Goal: Task Accomplishment & Management: Complete application form

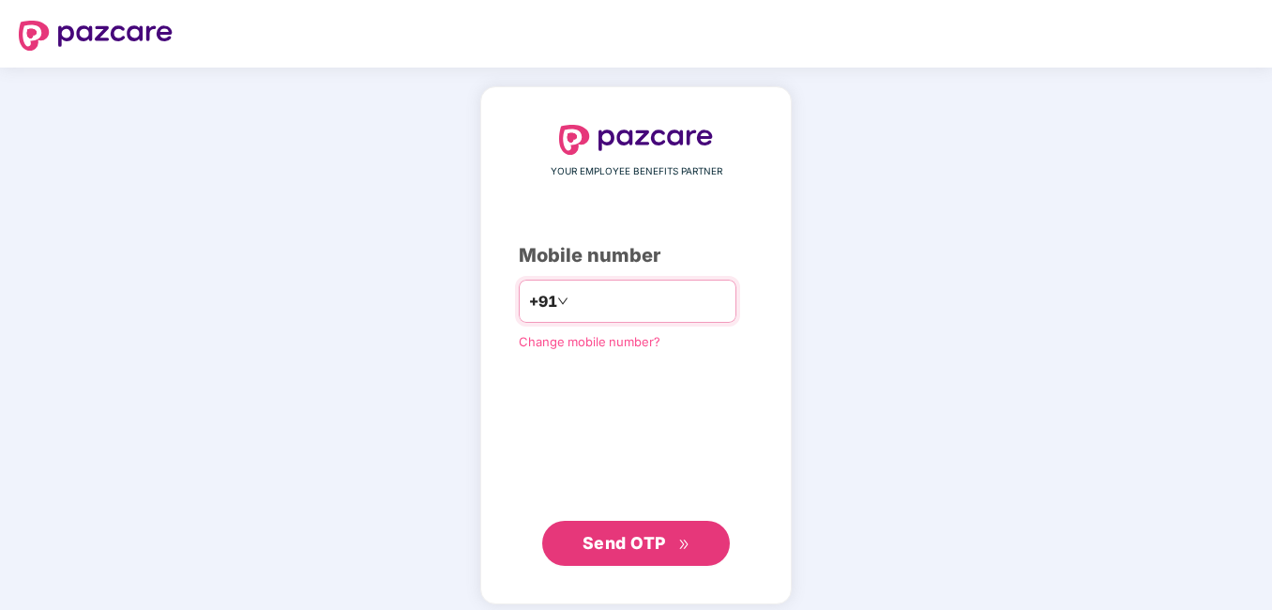
click at [576, 289] on input "number" at bounding box center [649, 301] width 154 height 30
type input "**********"
click at [614, 553] on span "Send OTP" at bounding box center [637, 543] width 108 height 26
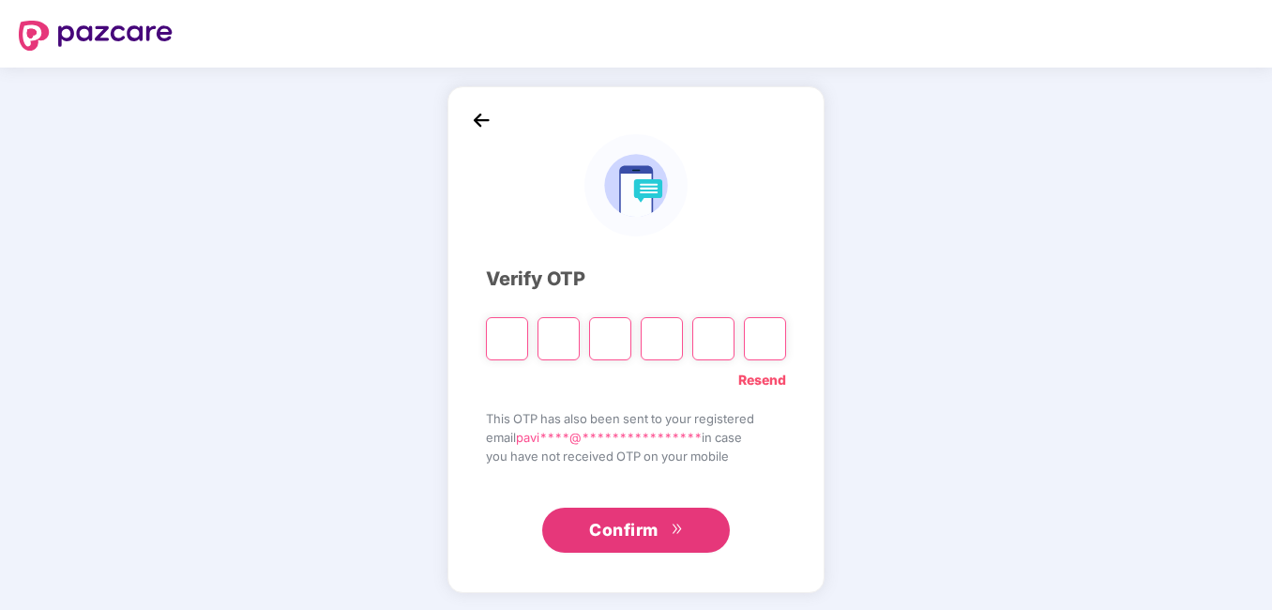
type input "*"
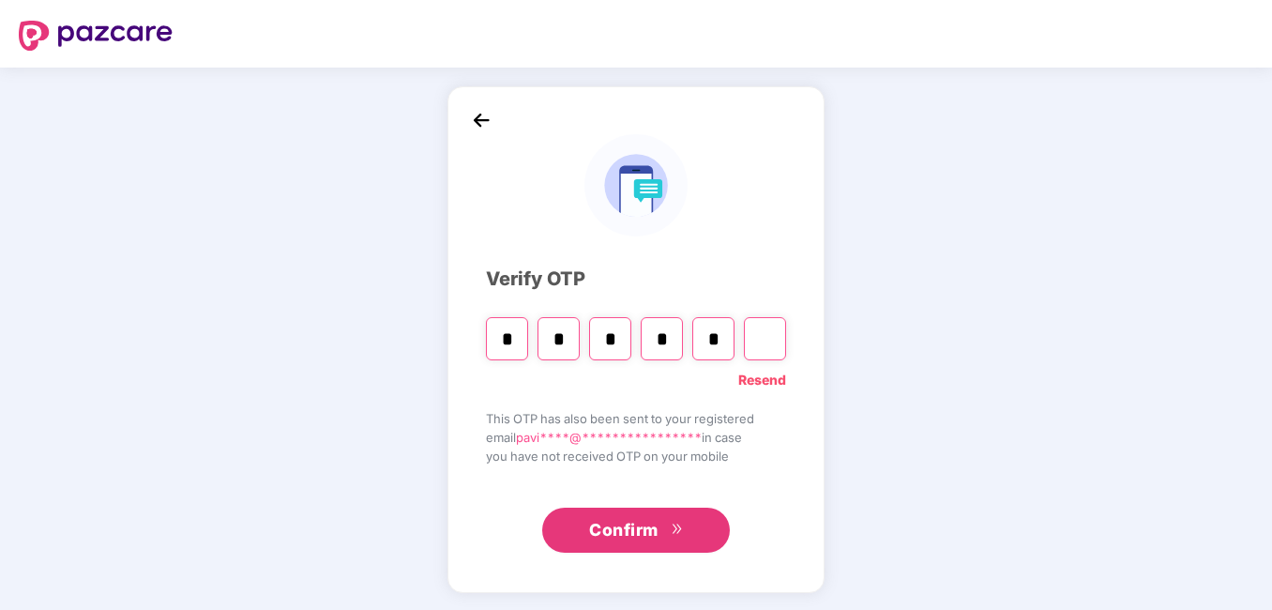
type input "*"
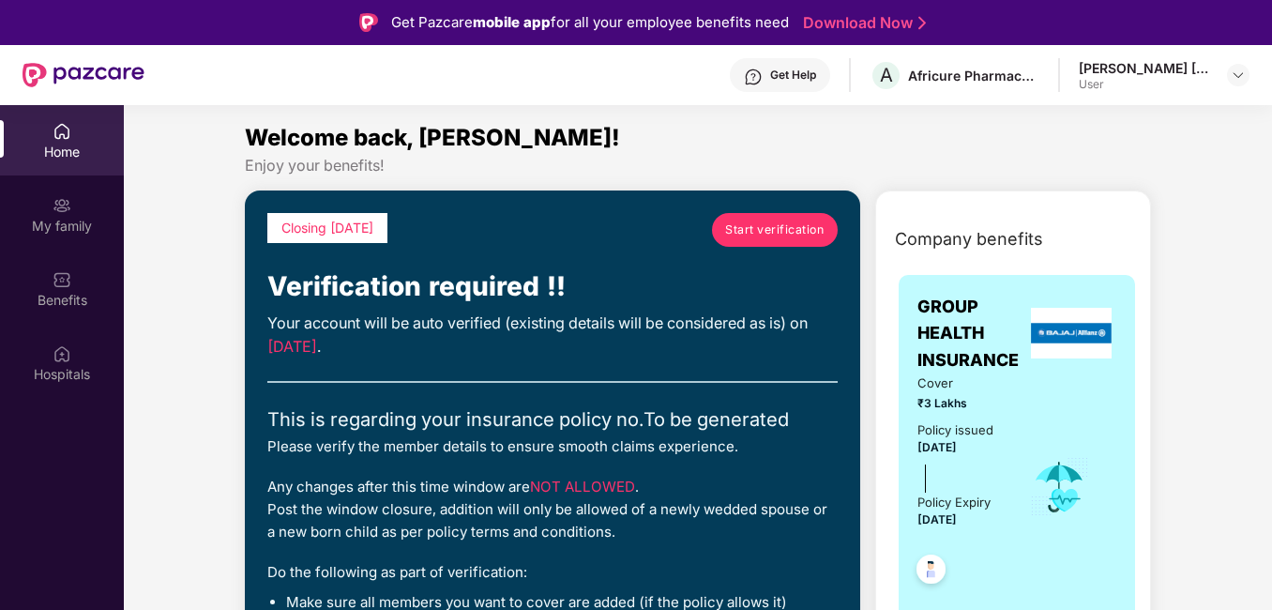
click at [773, 236] on span "Start verification" at bounding box center [774, 229] width 99 height 18
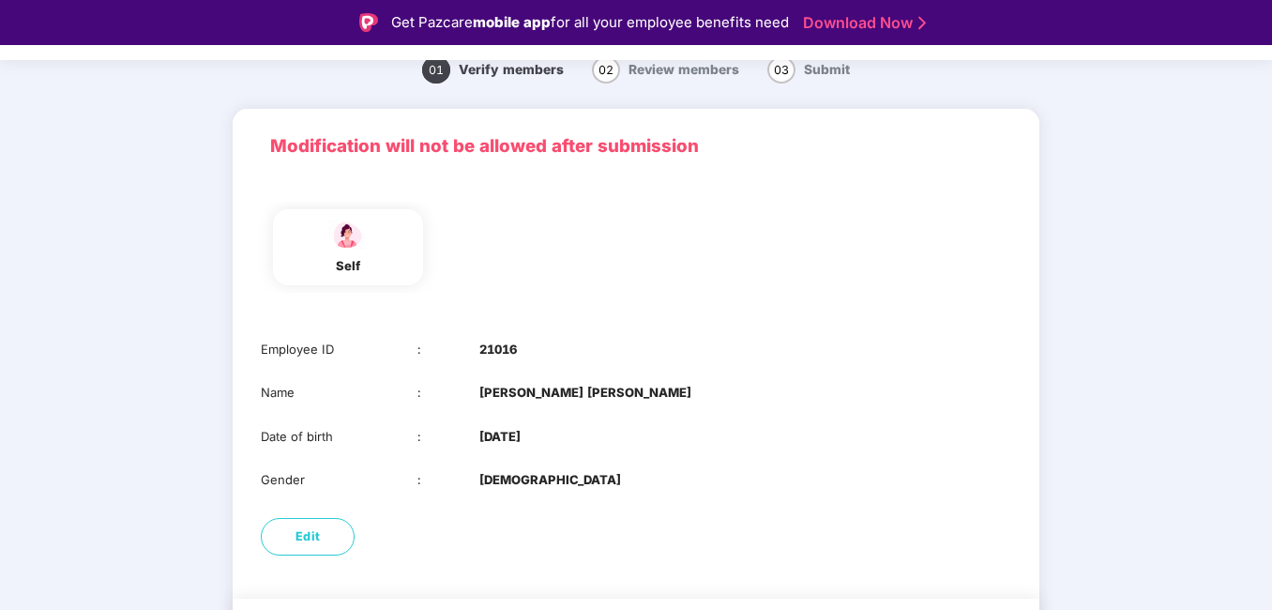
scroll to position [132, 0]
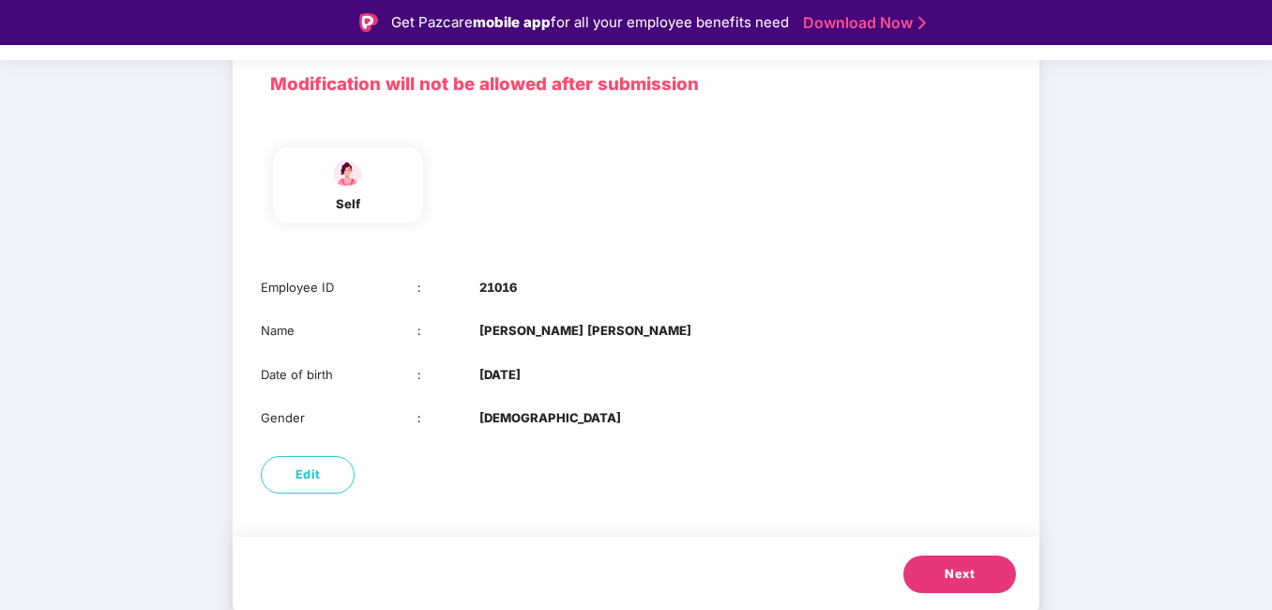
click at [950, 559] on button "Next" at bounding box center [959, 574] width 113 height 38
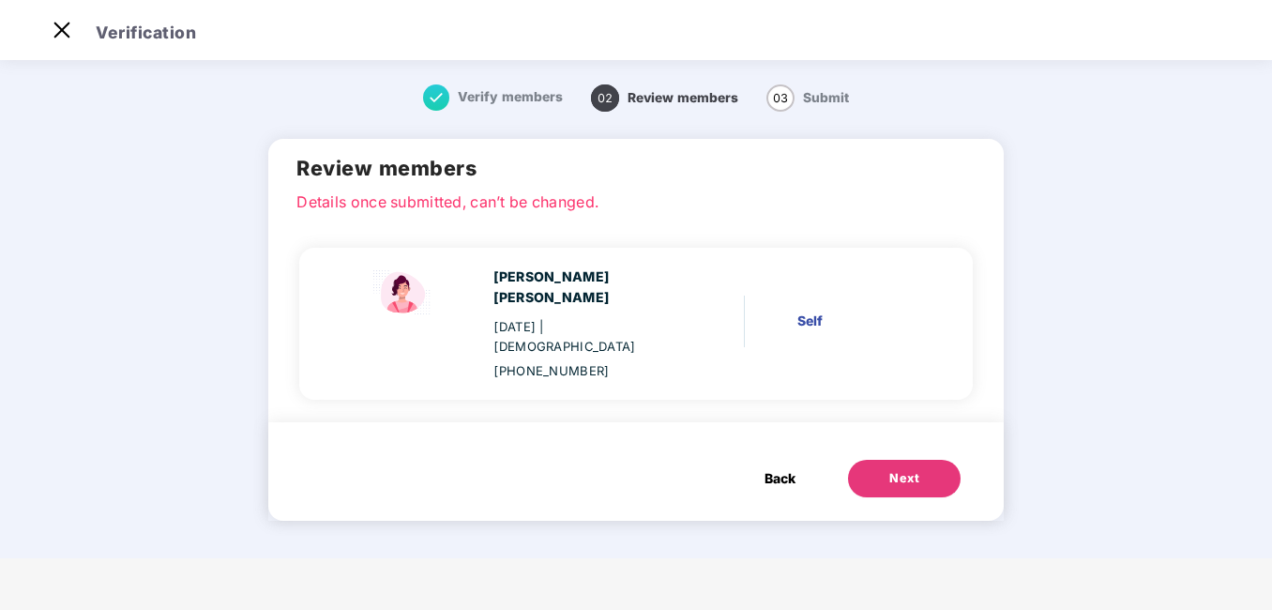
click at [470, 99] on span "Verify members" at bounding box center [510, 96] width 105 height 15
click at [66, 37] on img at bounding box center [62, 30] width 30 height 30
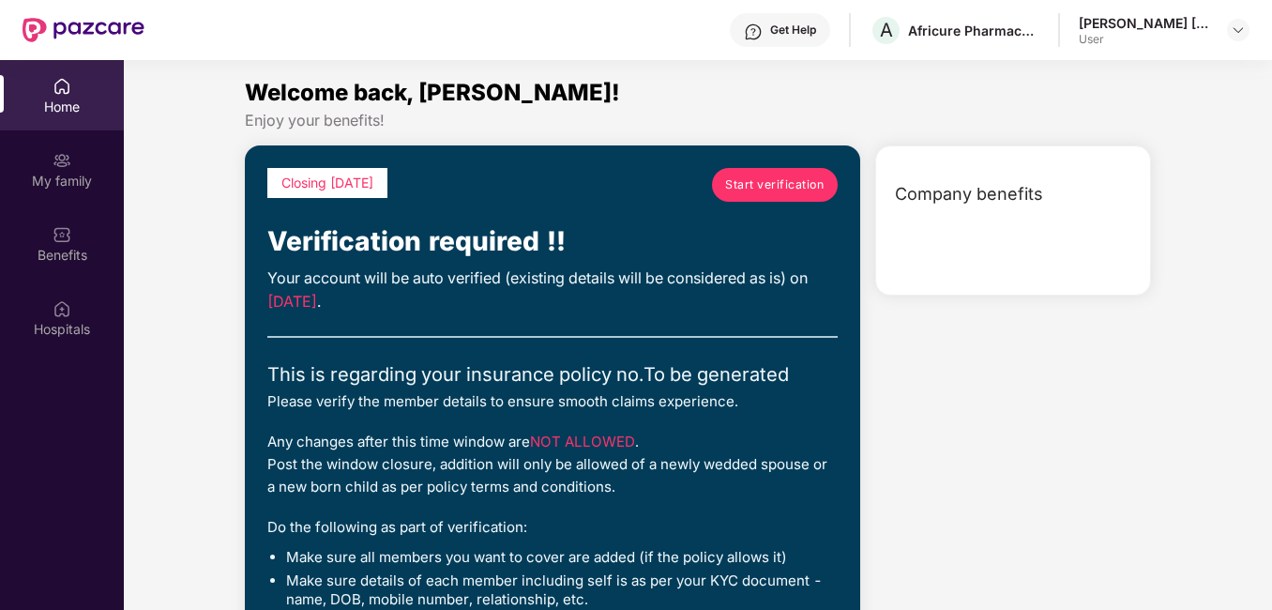
scroll to position [105, 0]
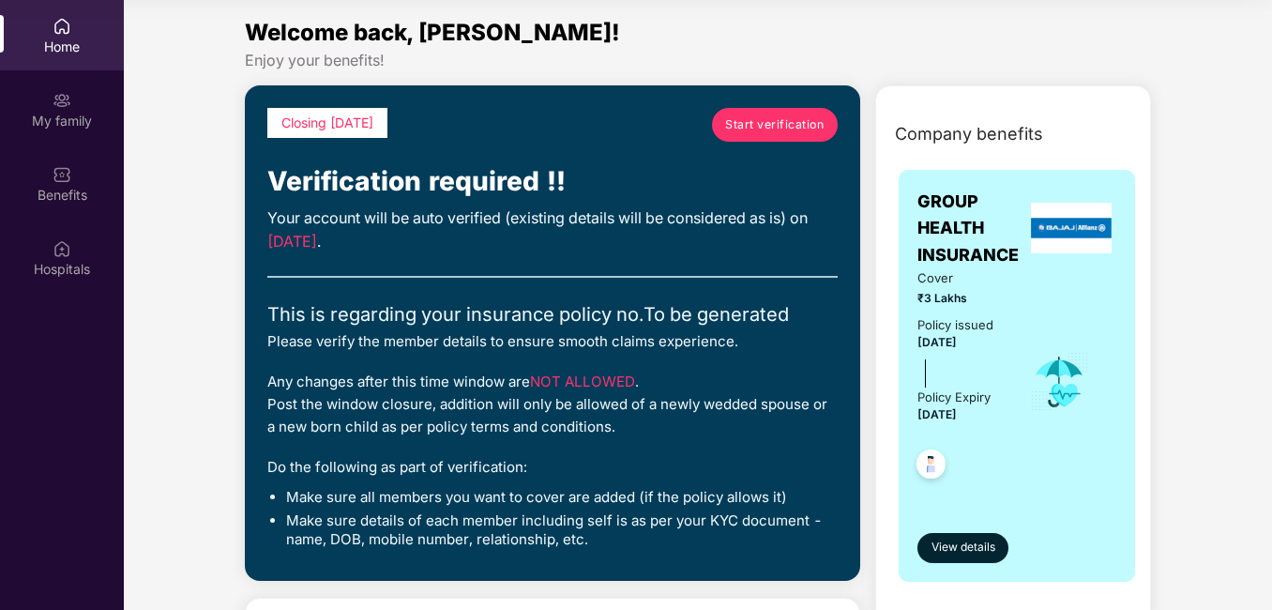
click at [786, 130] on span "Start verification" at bounding box center [774, 124] width 99 height 18
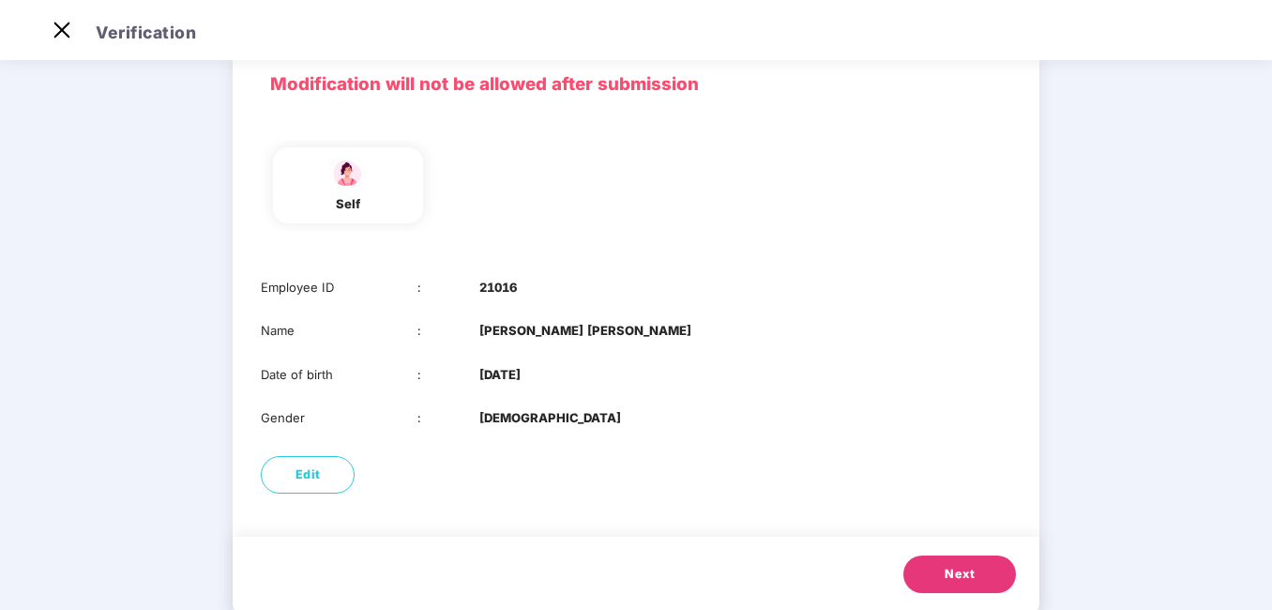
scroll to position [132, 0]
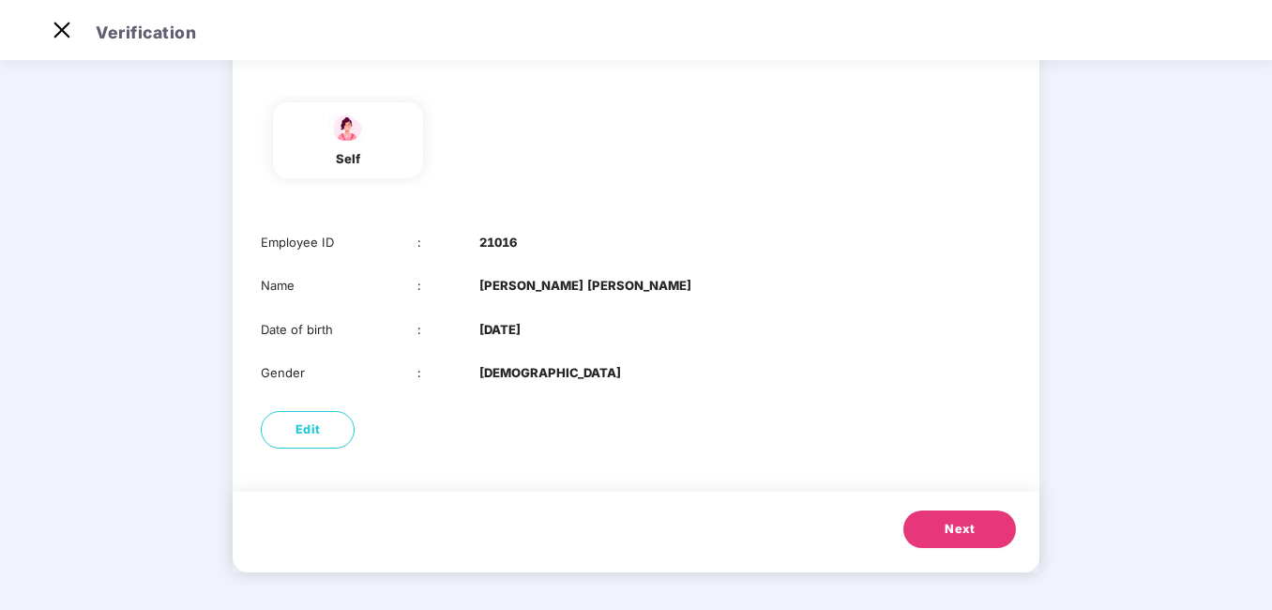
click at [948, 534] on span "Next" at bounding box center [960, 529] width 30 height 19
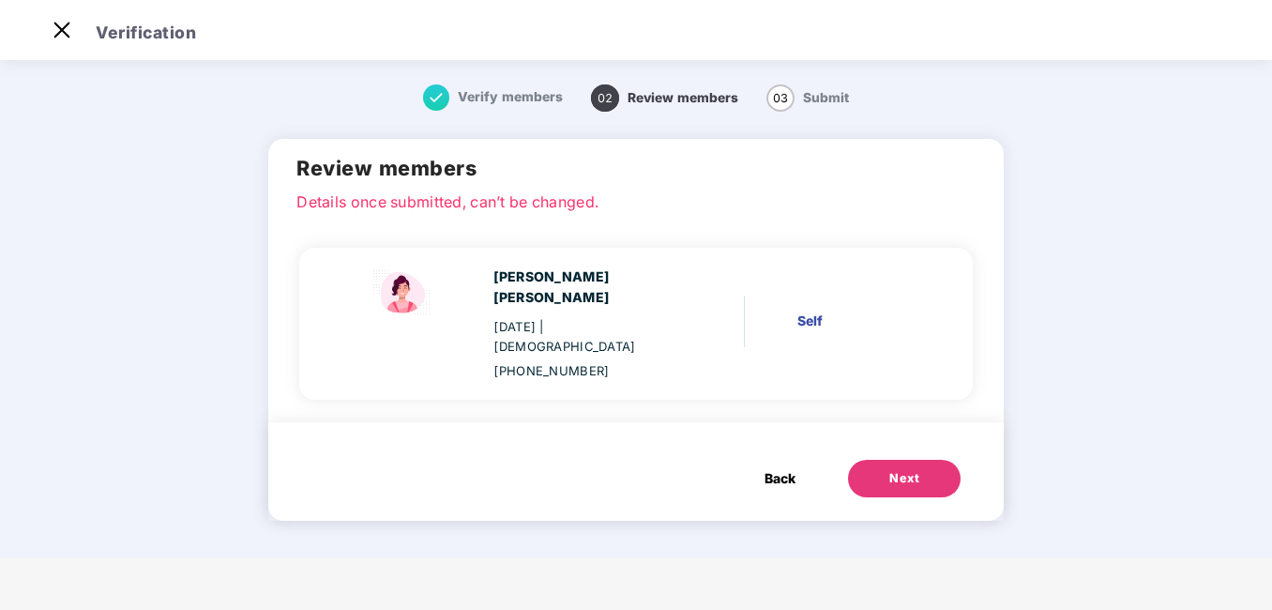
scroll to position [0, 0]
click at [887, 460] on button "Next" at bounding box center [904, 479] width 113 height 38
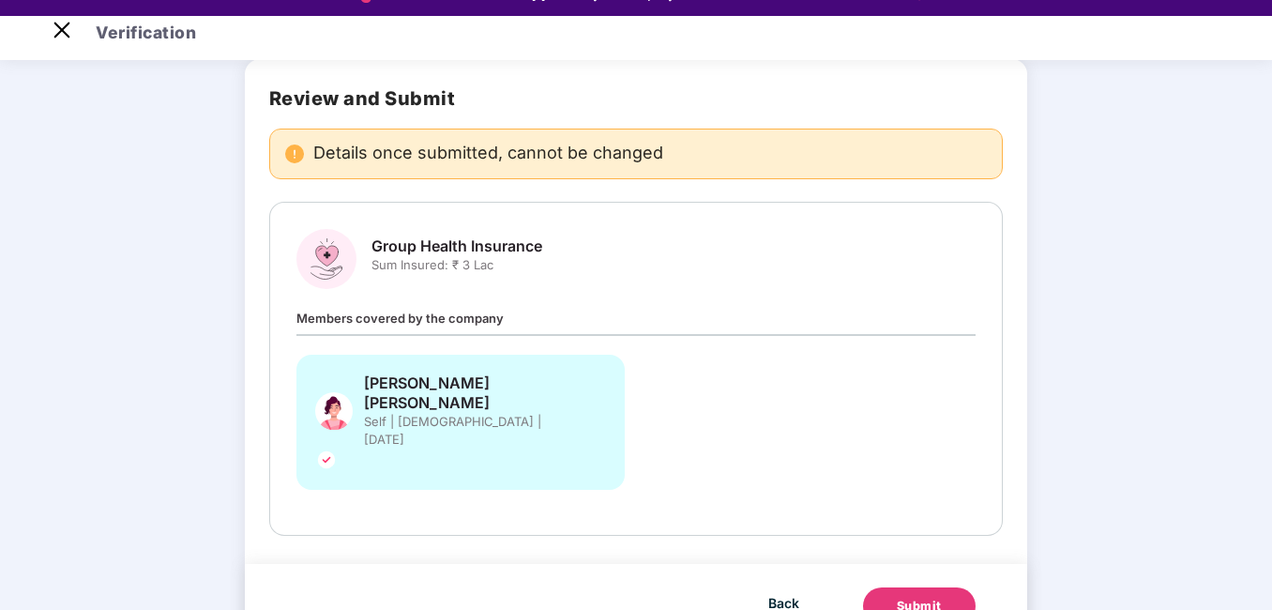
scroll to position [45, 0]
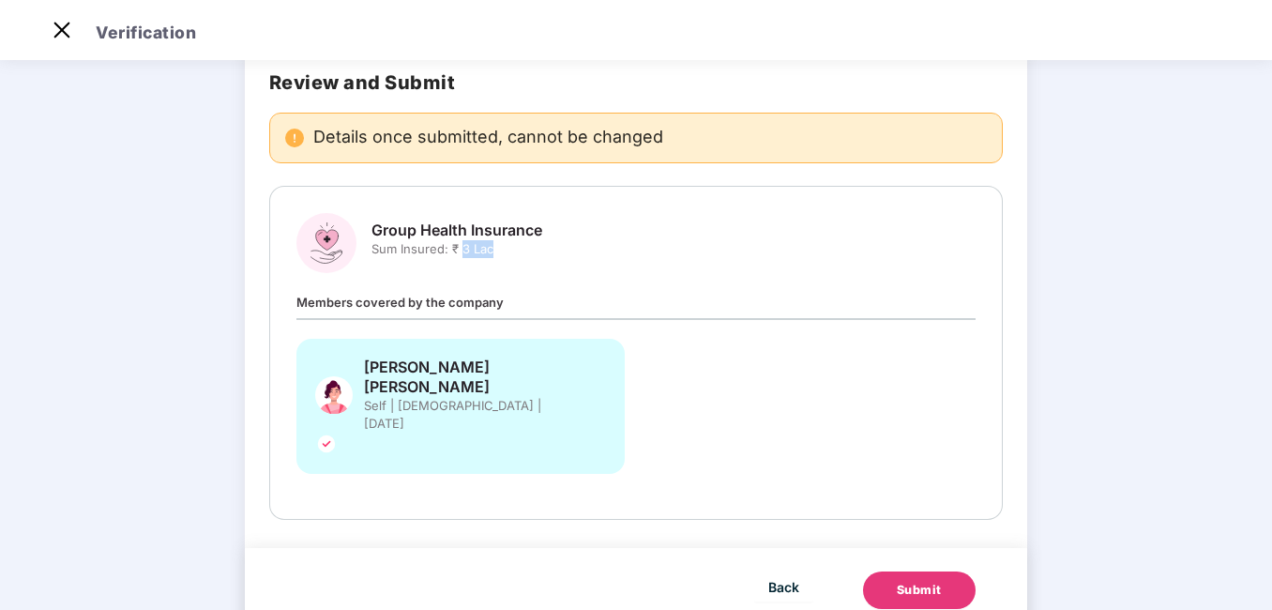
drag, startPoint x: 464, startPoint y: 251, endPoint x: 508, endPoint y: 248, distance: 43.3
click at [508, 248] on span "Sum Insured: ₹ 3 Lac" at bounding box center [456, 249] width 171 height 18
drag, startPoint x: 508, startPoint y: 248, endPoint x: 602, endPoint y: 364, distance: 150.0
click at [338, 432] on img at bounding box center [326, 443] width 23 height 23
click at [719, 285] on div "Group Health Insurance Sum Insured: ₹ 3 Lac Members covered by the company Pavi…" at bounding box center [635, 353] width 679 height 280
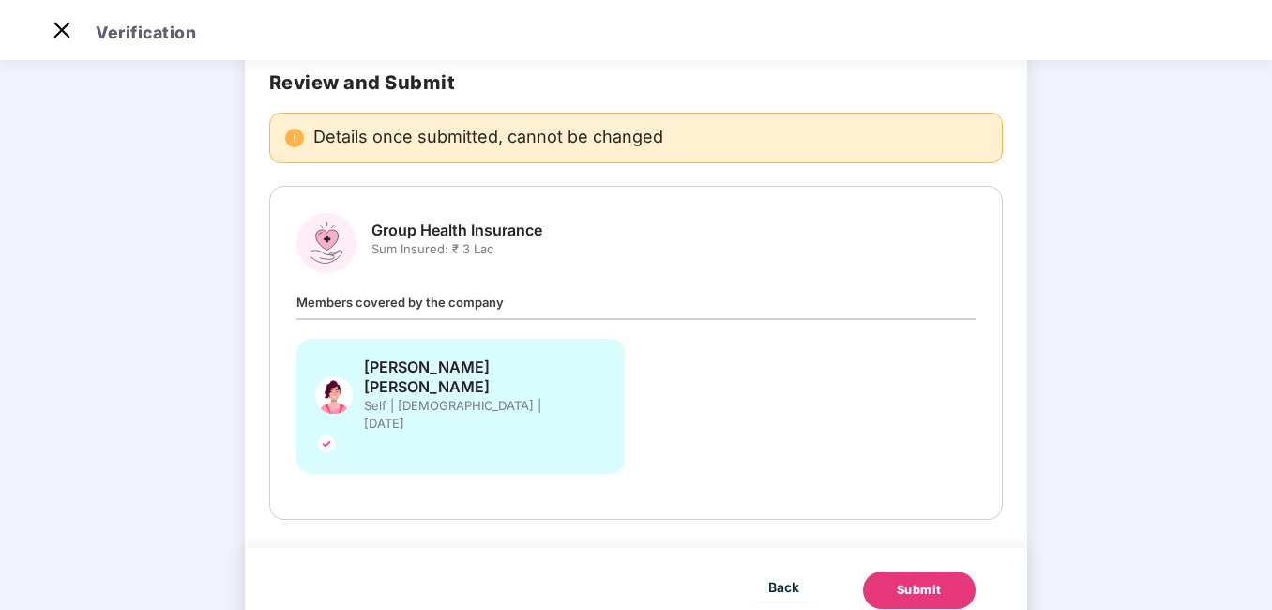
click at [926, 571] on button "Submit" at bounding box center [919, 590] width 113 height 38
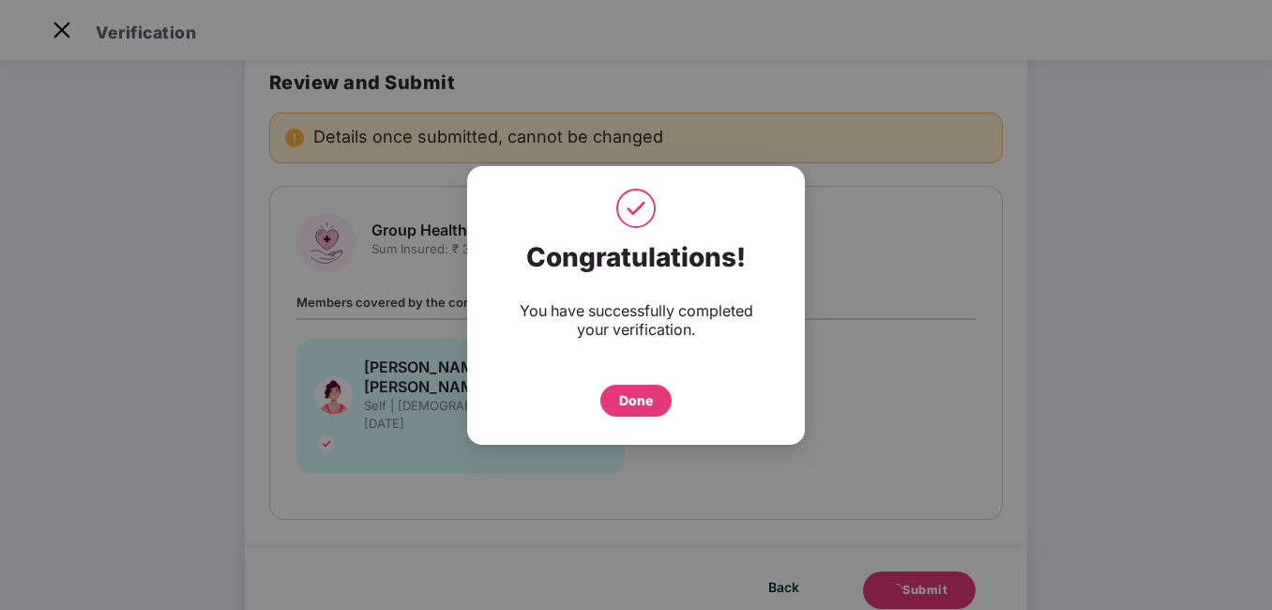
click at [644, 405] on div "Done" at bounding box center [636, 400] width 34 height 21
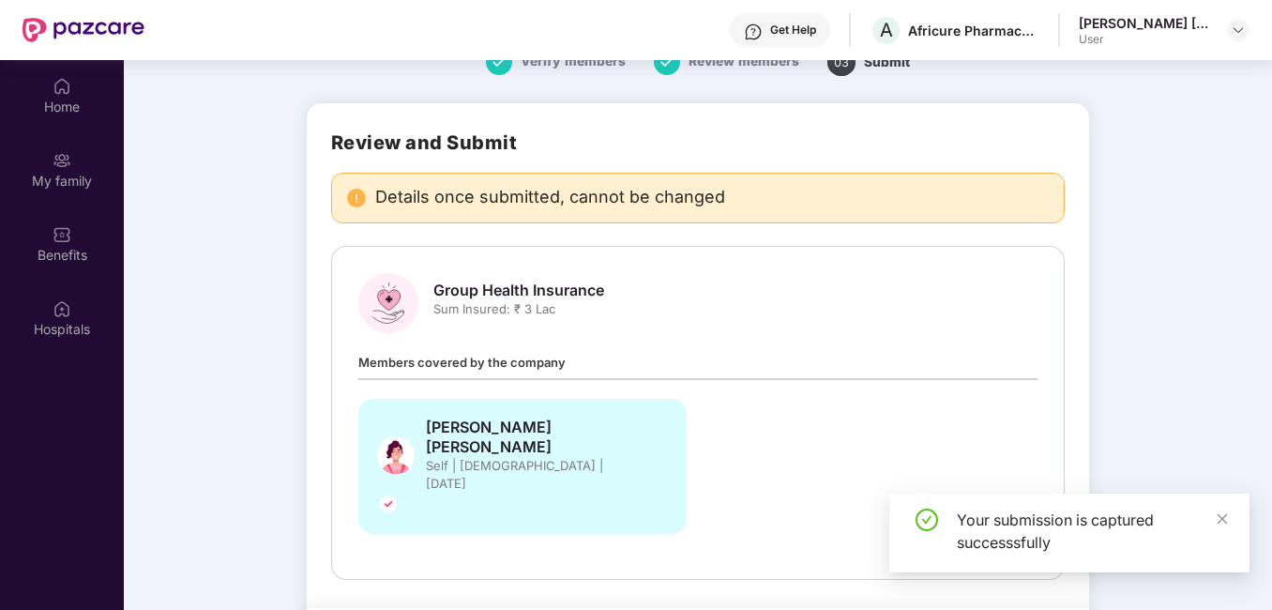
scroll to position [105, 0]
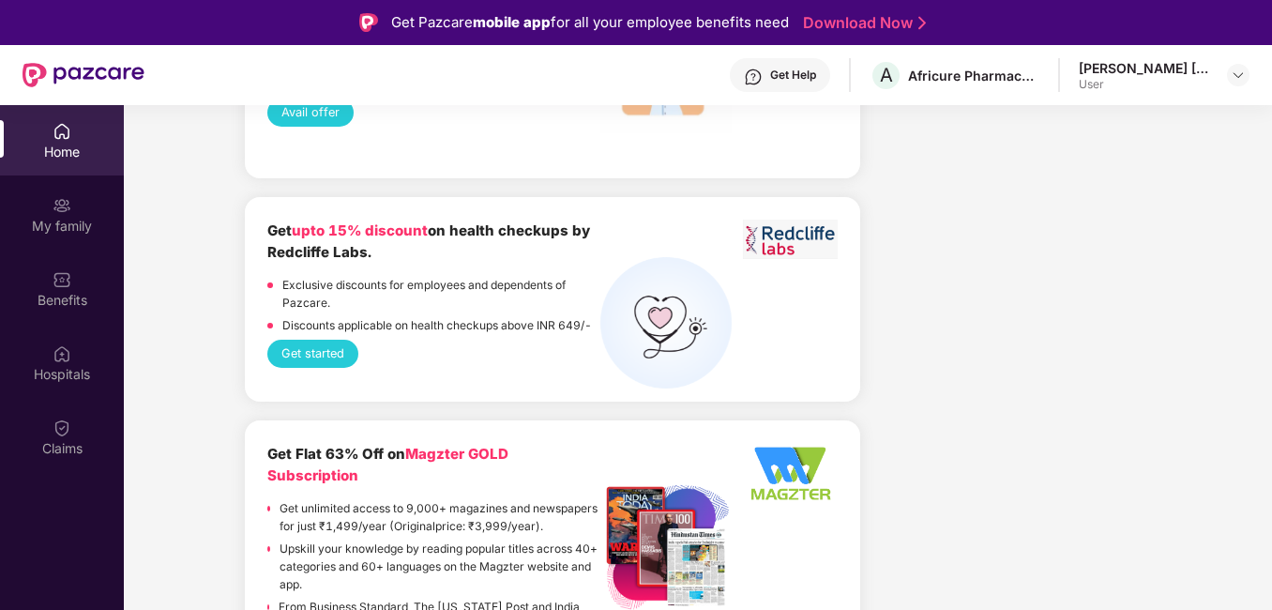
scroll to position [3752, 0]
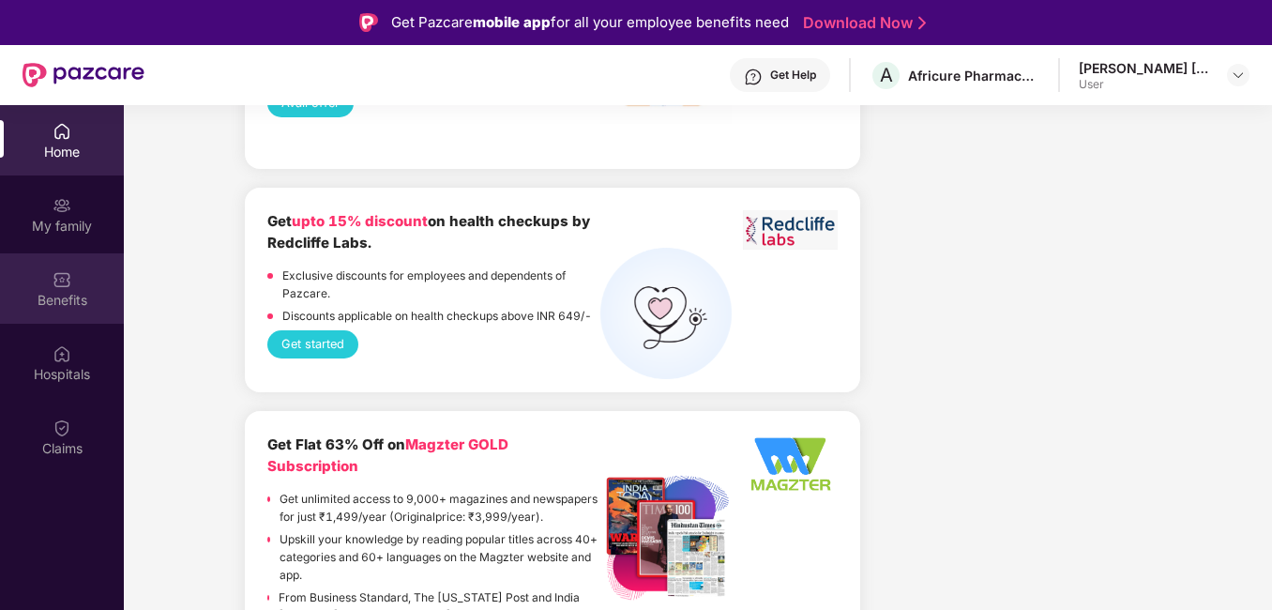
click at [51, 311] on div "Benefits" at bounding box center [62, 288] width 124 height 70
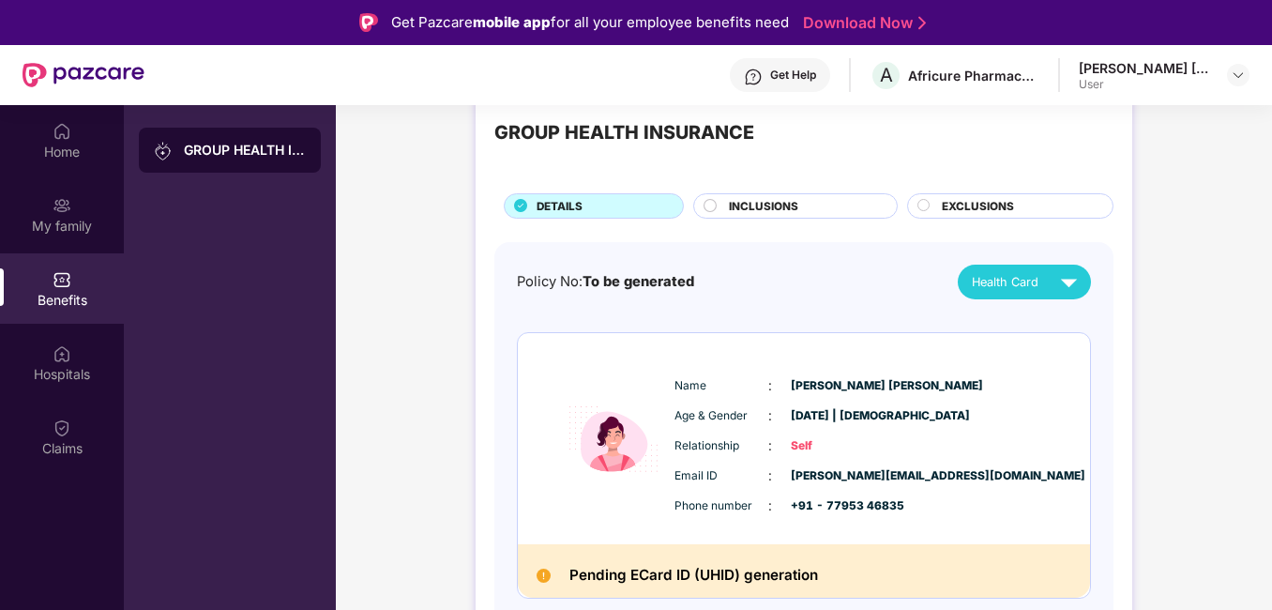
scroll to position [105, 0]
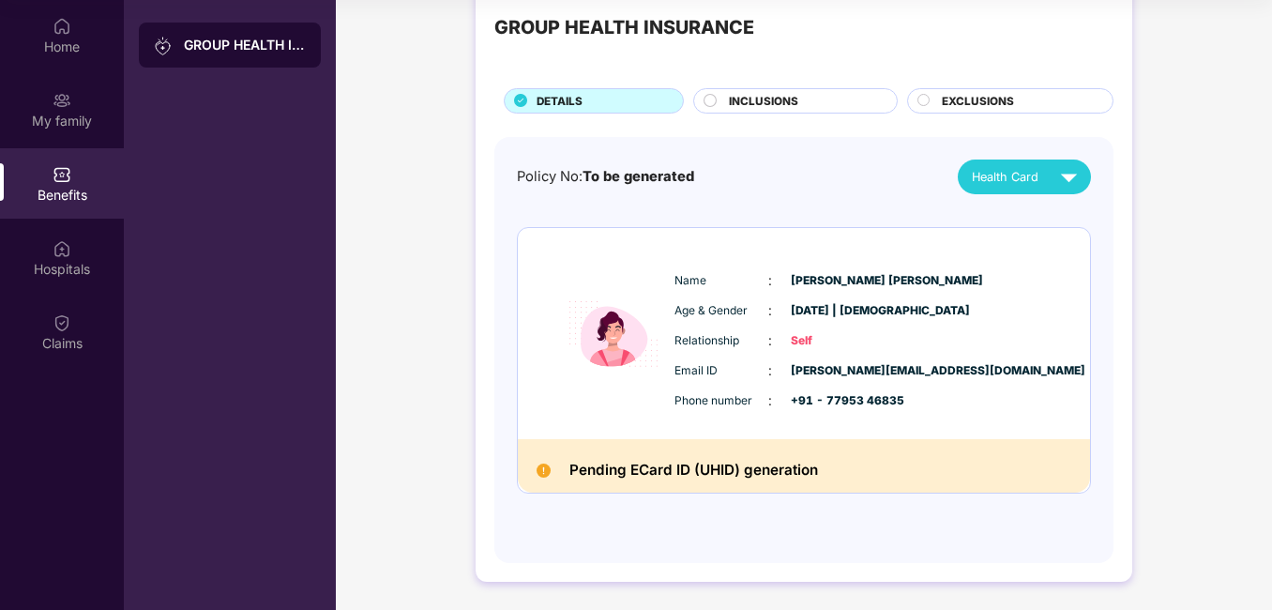
click at [637, 474] on h2 "Pending ECard ID (UHID) generation" at bounding box center [693, 470] width 249 height 24
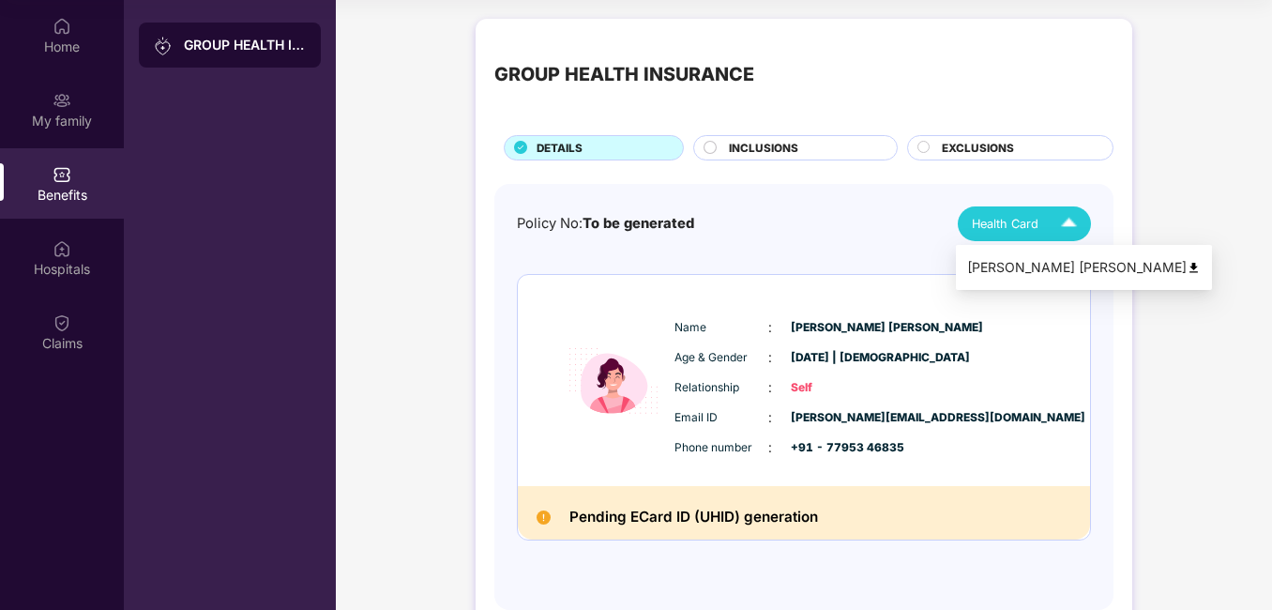
click at [1015, 225] on span "Health Card" at bounding box center [1005, 224] width 67 height 19
click at [1187, 270] on img at bounding box center [1194, 268] width 14 height 14
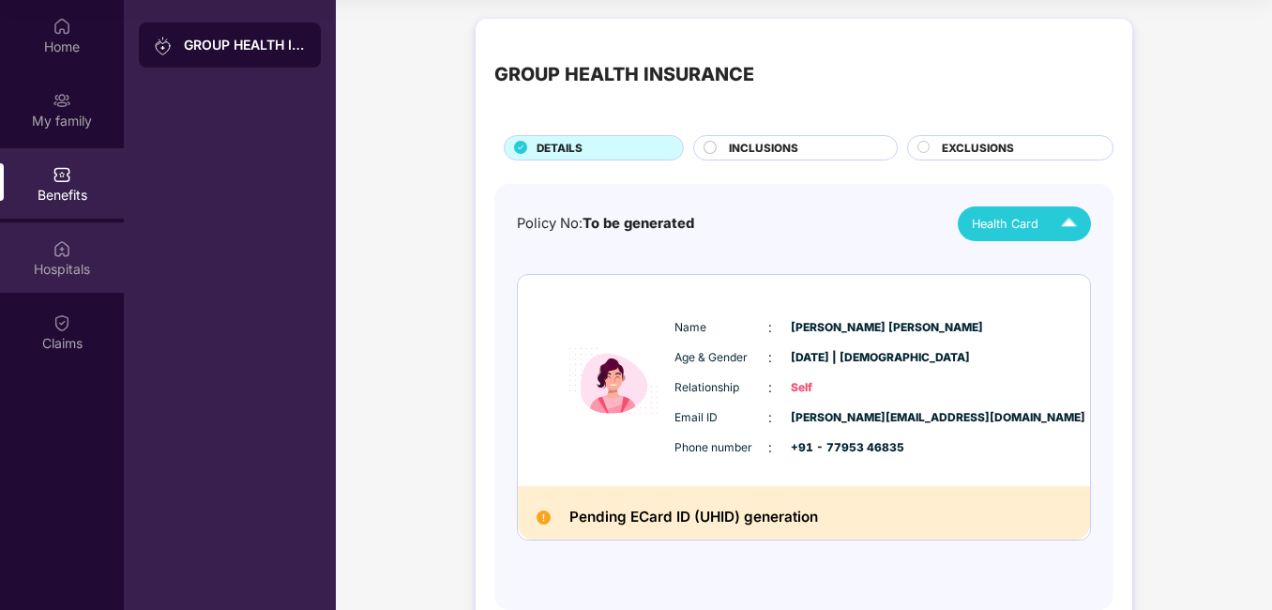
click at [70, 245] on img at bounding box center [62, 248] width 19 height 19
